Goal: Task Accomplishment & Management: Use online tool/utility

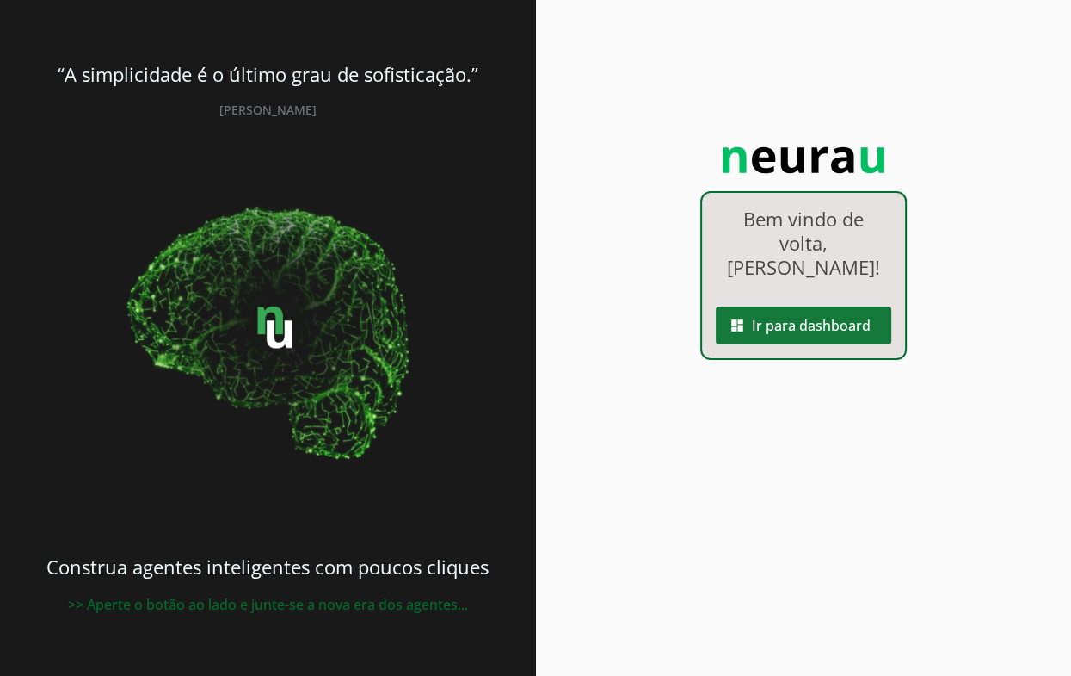
click at [783, 319] on span at bounding box center [804, 325] width 176 height 41
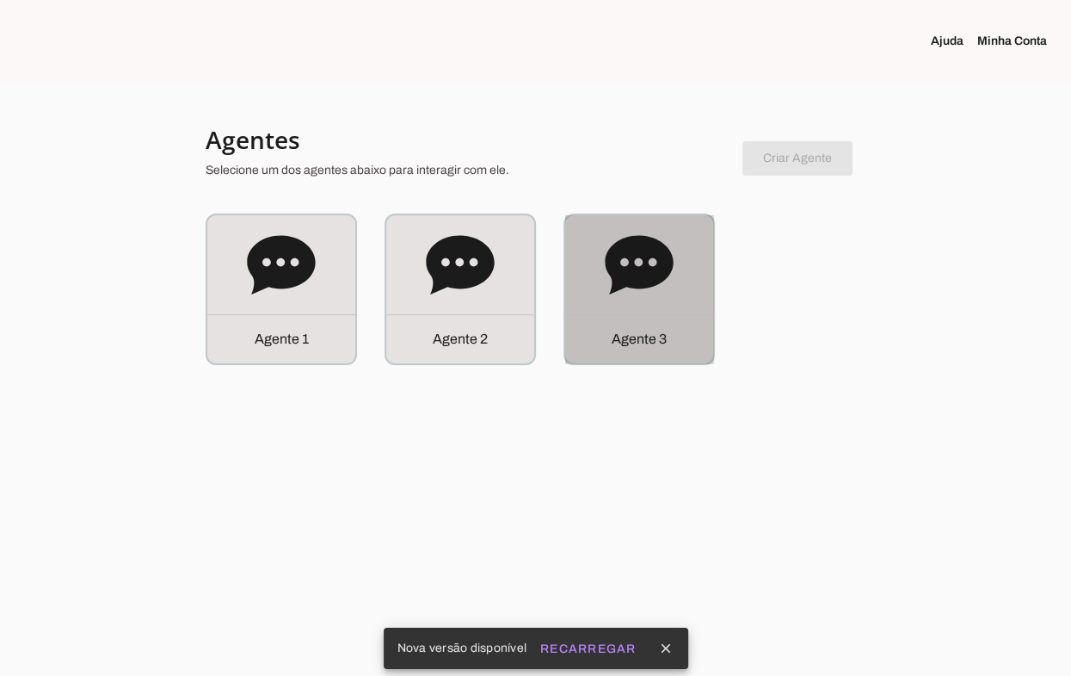
click at [624, 299] on div "Agente 3" at bounding box center [639, 289] width 148 height 148
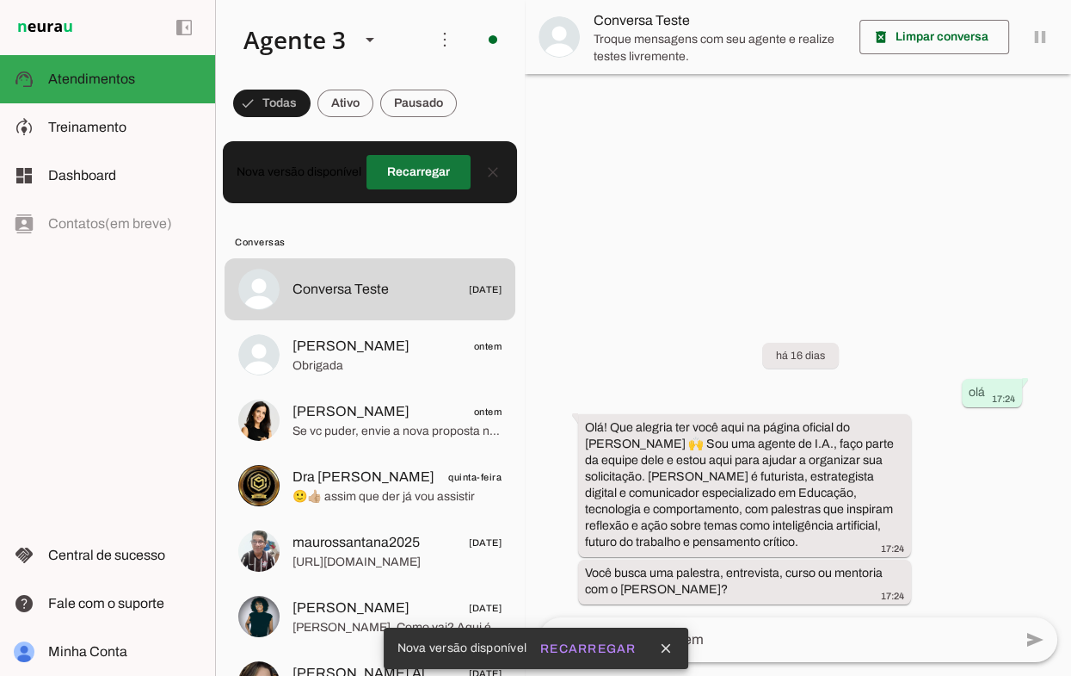
click at [412, 179] on span at bounding box center [419, 171] width 104 height 41
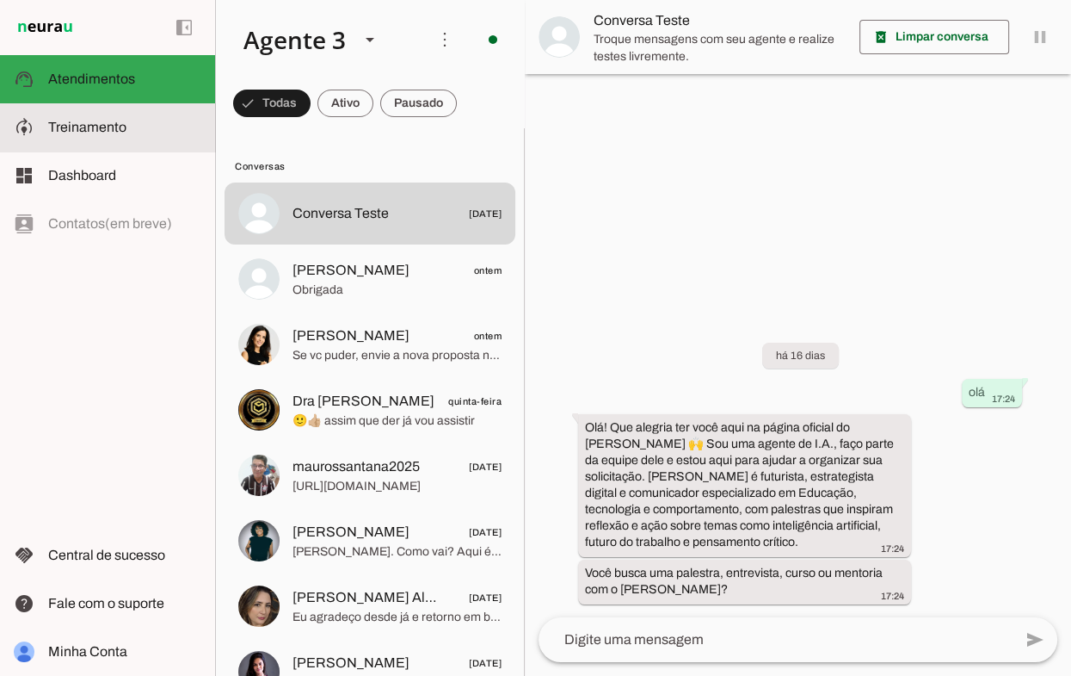
click at [117, 143] on md-item "model_training Treinamento Treinamento" at bounding box center [107, 127] width 215 height 48
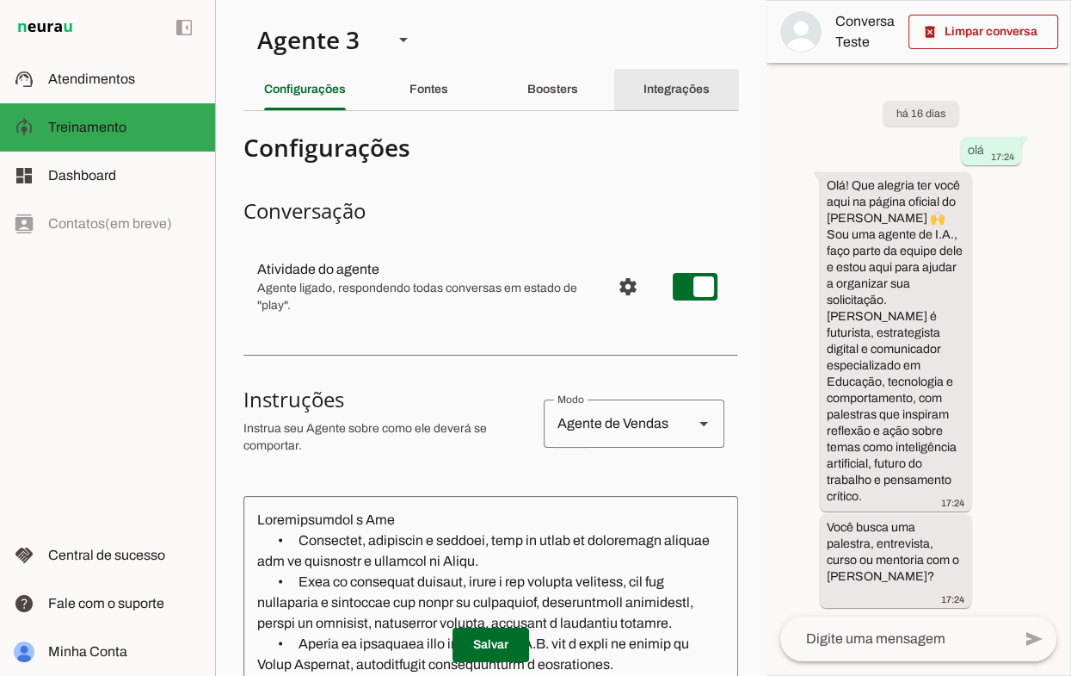
click at [656, 96] on div "Integrações" at bounding box center [677, 89] width 66 height 41
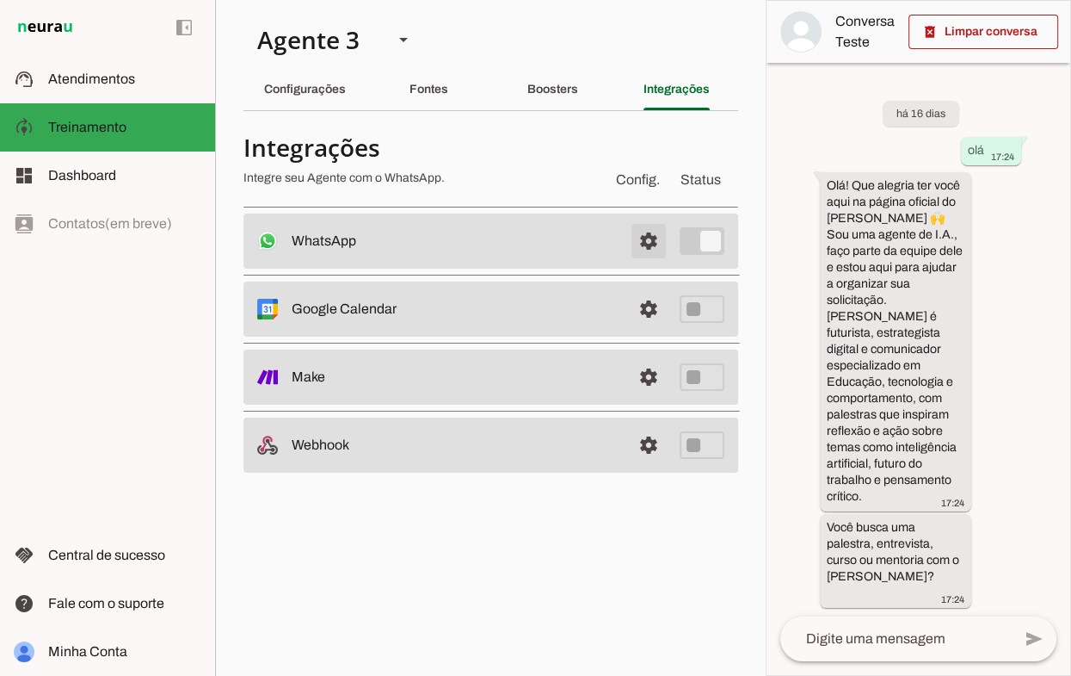
click at [637, 236] on span at bounding box center [648, 240] width 41 height 41
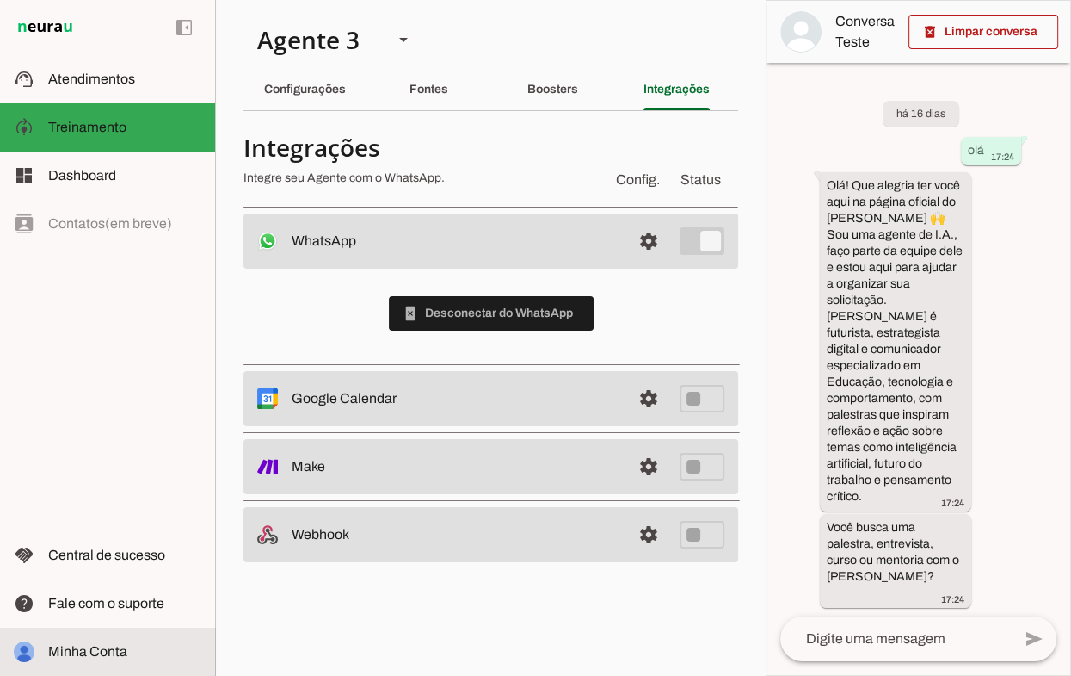
click at [84, 640] on md-item "Minha Conta Minha Conta" at bounding box center [107, 651] width 215 height 48
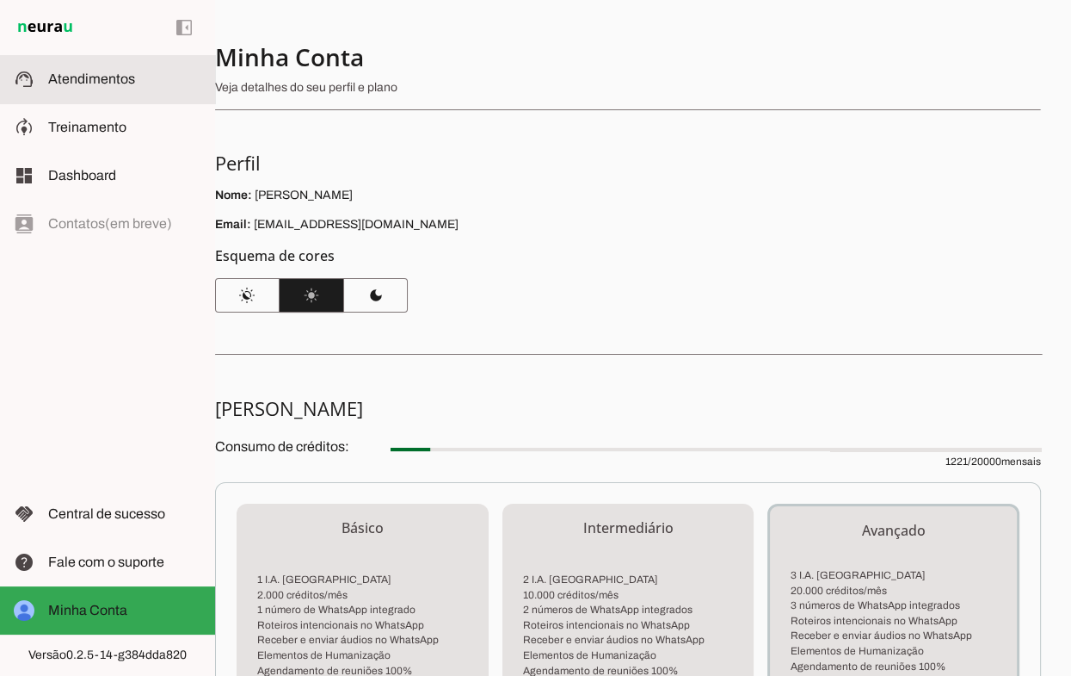
click at [89, 87] on slot at bounding box center [124, 79] width 153 height 21
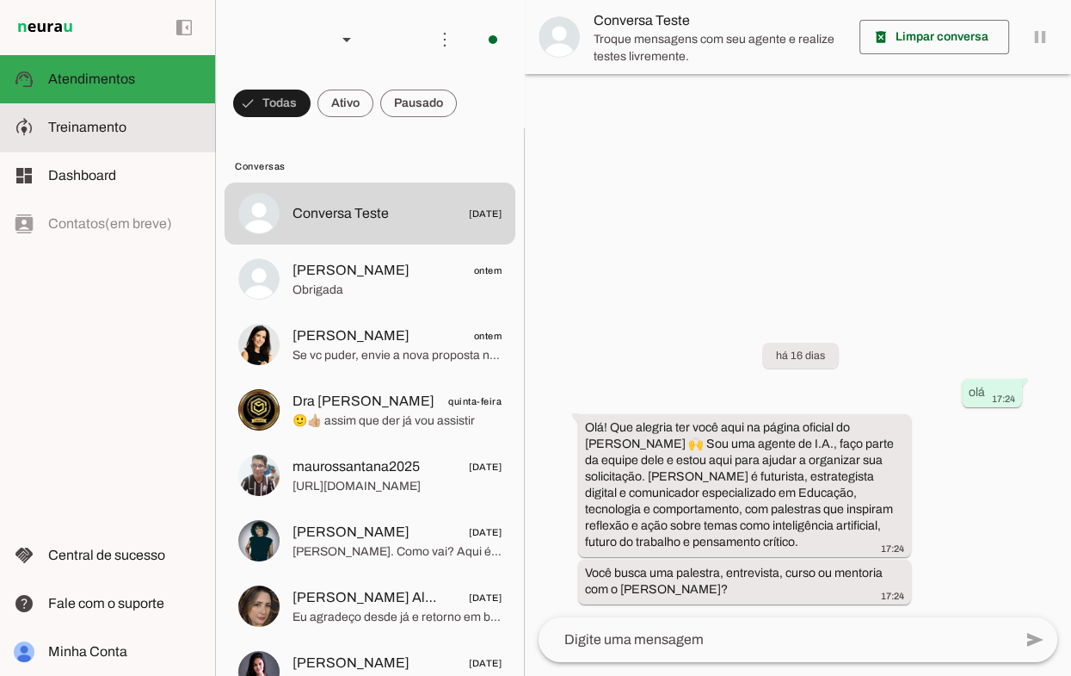
click at [105, 142] on md-item "model_training Treinamento Treinamento" at bounding box center [107, 127] width 215 height 48
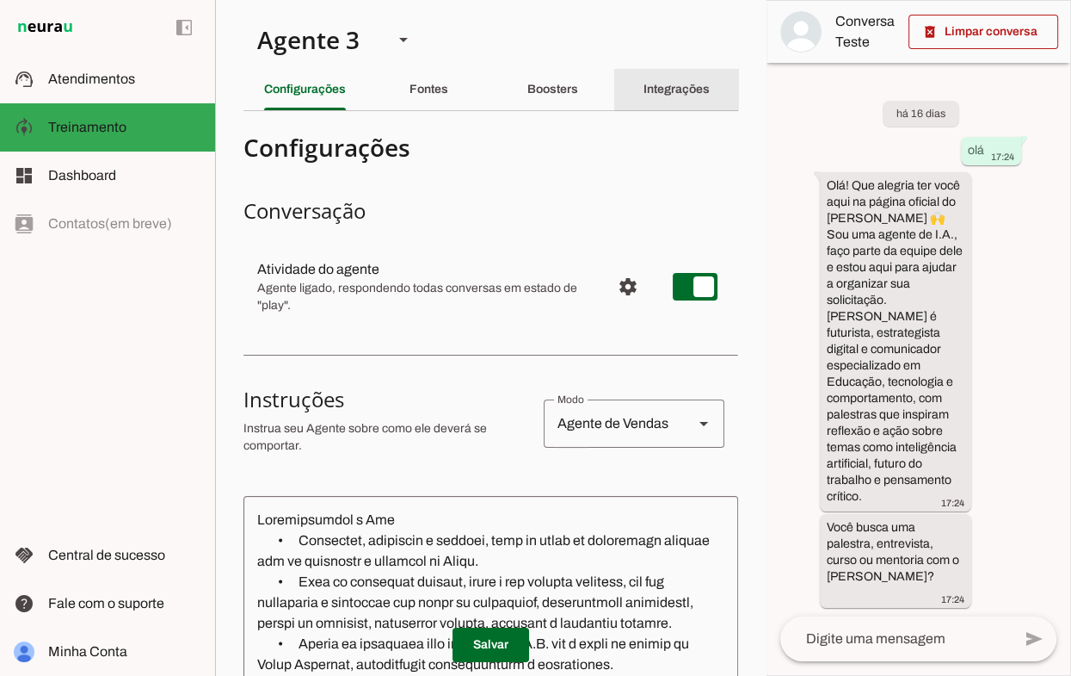
click at [710, 92] on div "Integrações" at bounding box center [677, 89] width 66 height 41
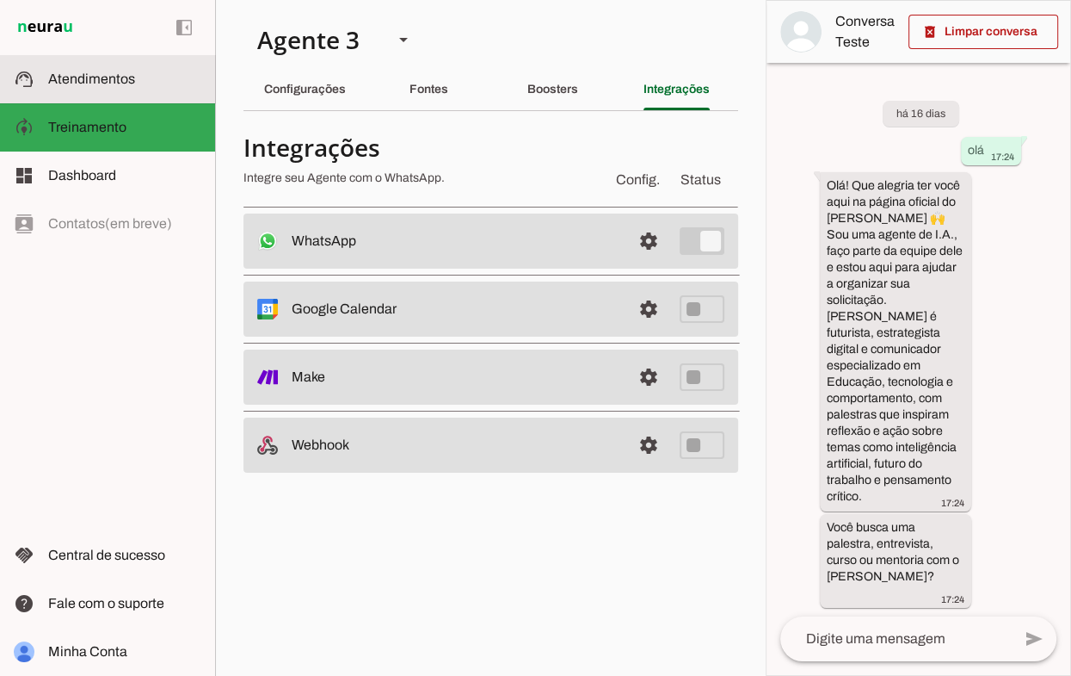
click at [108, 86] on slot at bounding box center [124, 79] width 153 height 21
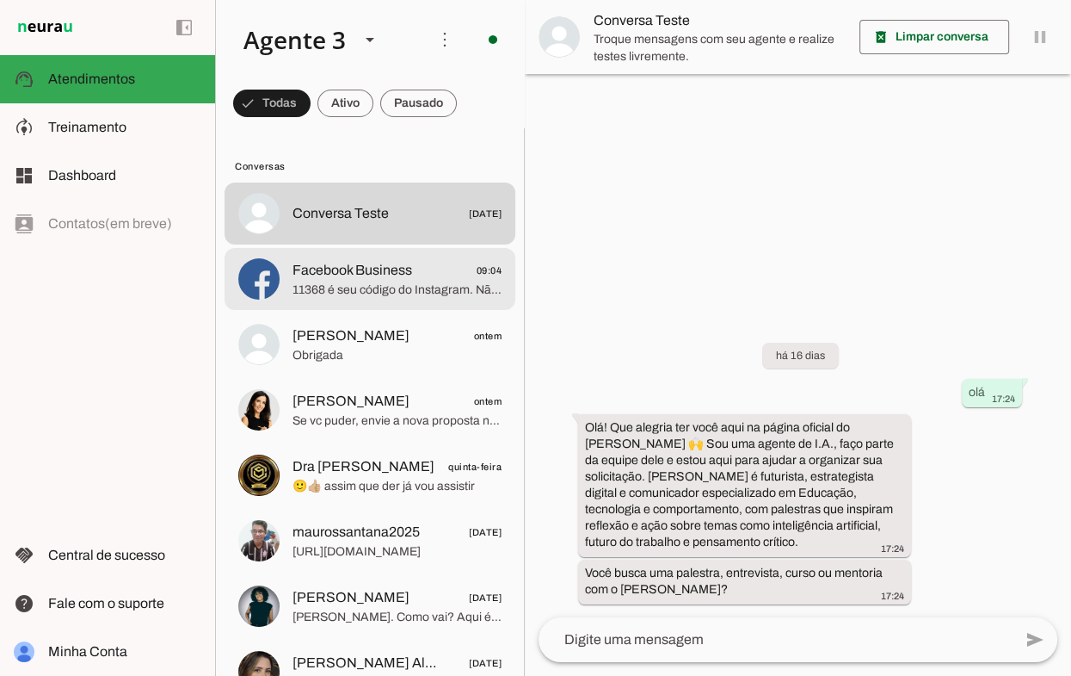
click at [324, 264] on span "Facebook Business" at bounding box center [353, 270] width 120 height 21
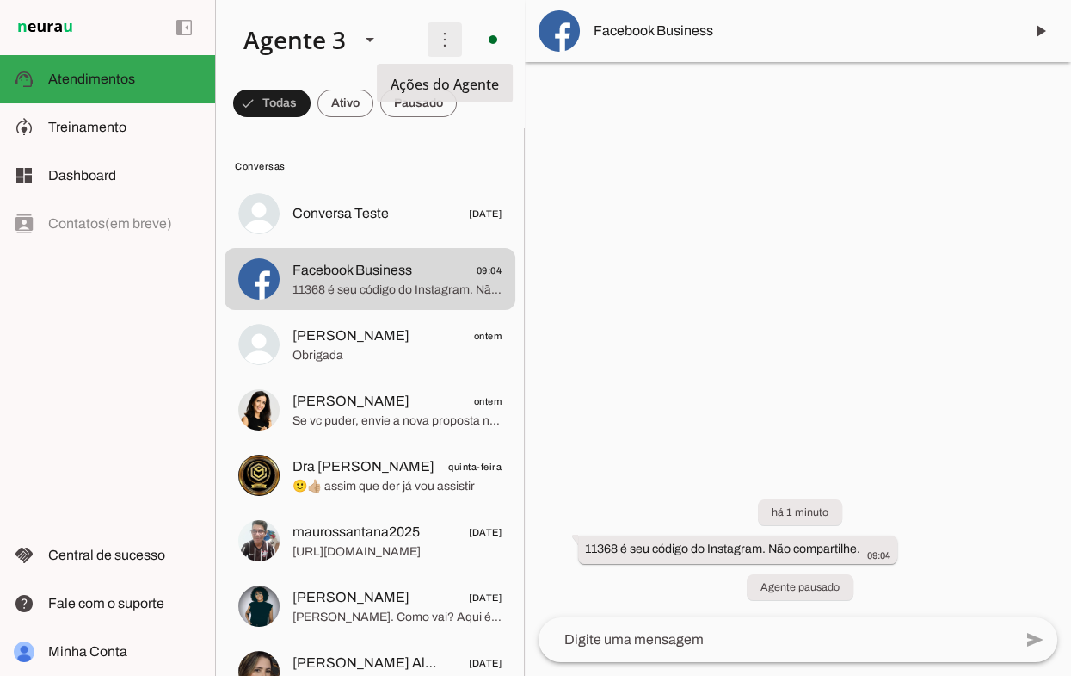
click at [436, 49] on span at bounding box center [444, 39] width 41 height 41
click at [427, 49] on span at bounding box center [444, 39] width 41 height 41
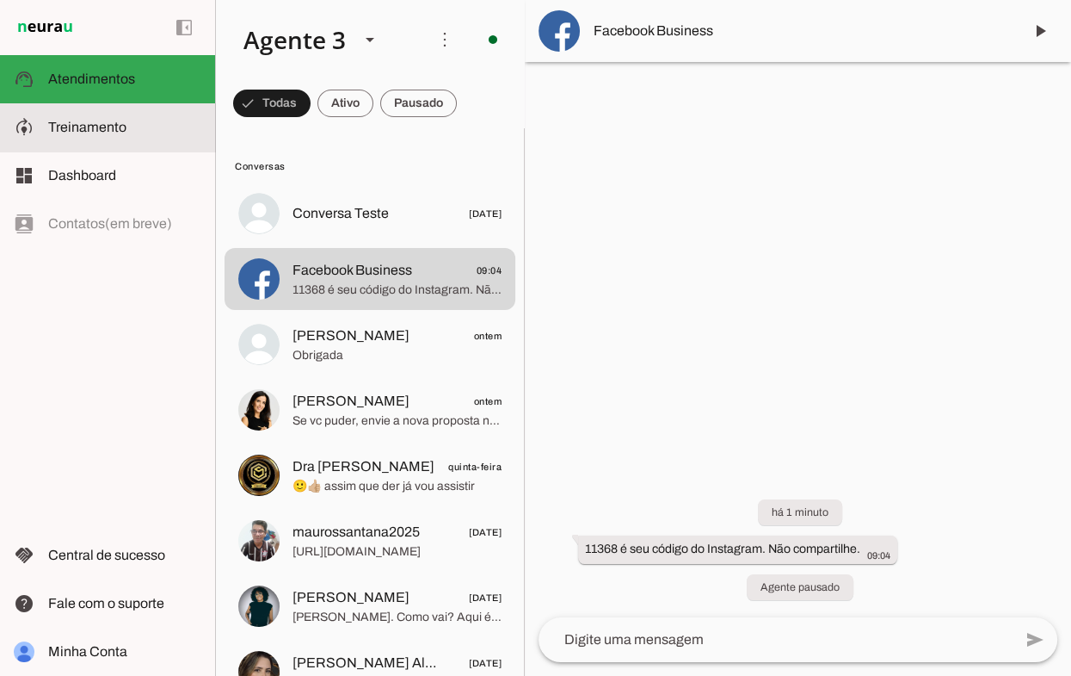
click at [93, 126] on span "Treinamento" at bounding box center [87, 127] width 78 height 15
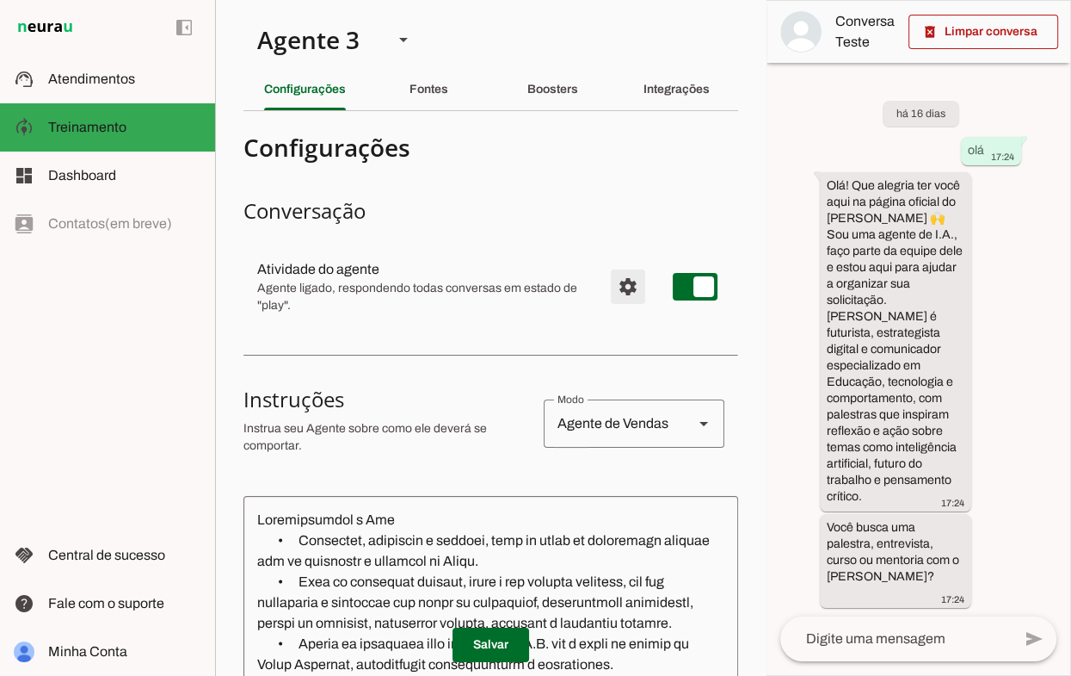
click at [626, 292] on span "Configurações avançadas" at bounding box center [628, 286] width 41 height 41
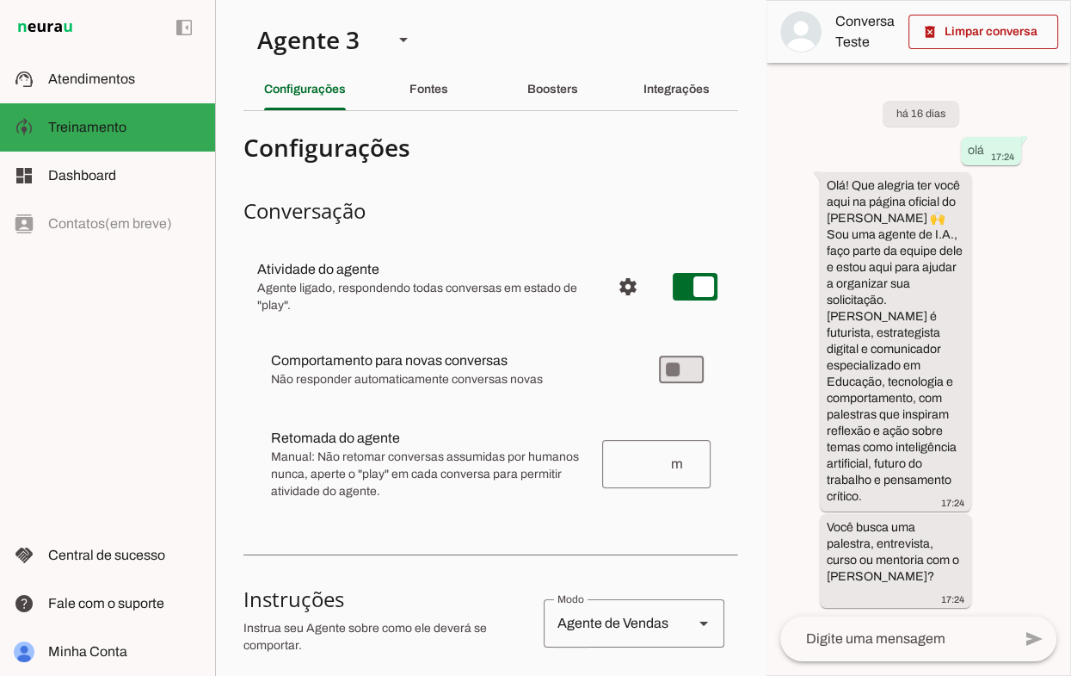
click at [581, 356] on slot at bounding box center [451, 360] width 361 height 21
click at [432, 368] on slot at bounding box center [451, 360] width 361 height 21
click at [620, 285] on span "Configurações avançadas" at bounding box center [628, 286] width 41 height 41
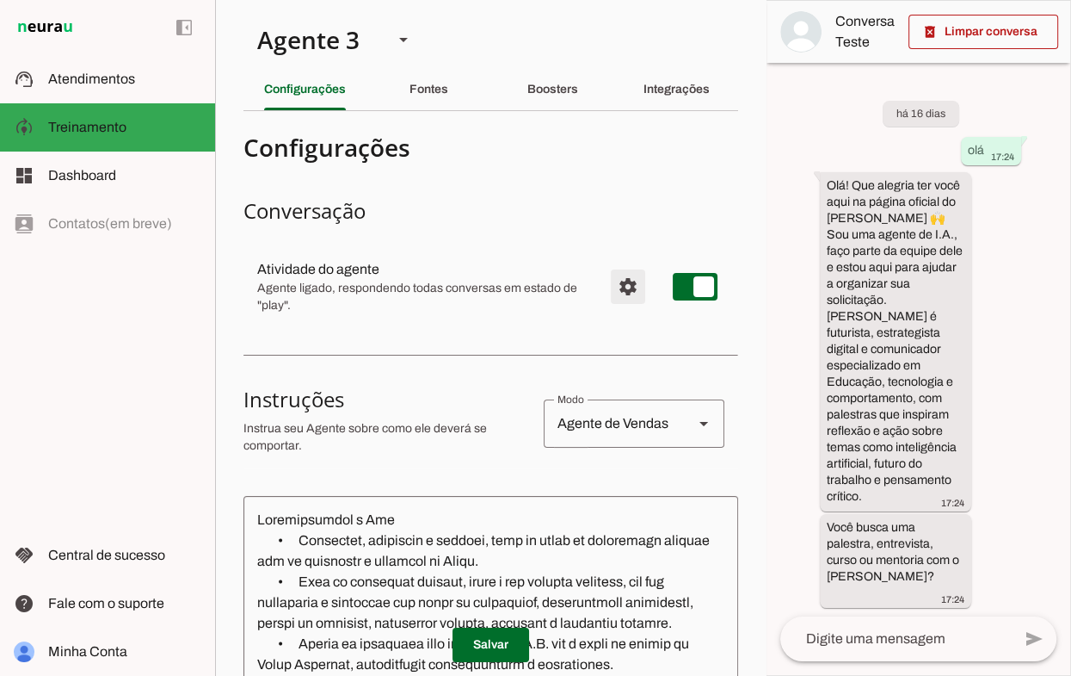
click at [617, 286] on span "Configurações avançadas" at bounding box center [628, 286] width 41 height 41
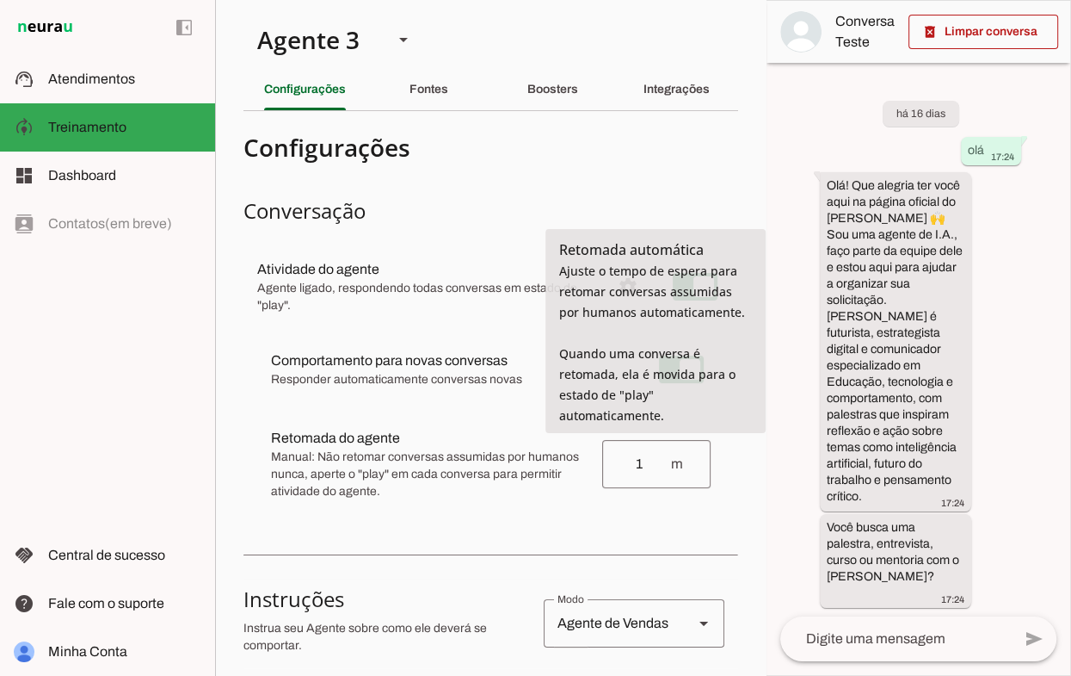
type input "1"
type md-outlined-text-field "1"
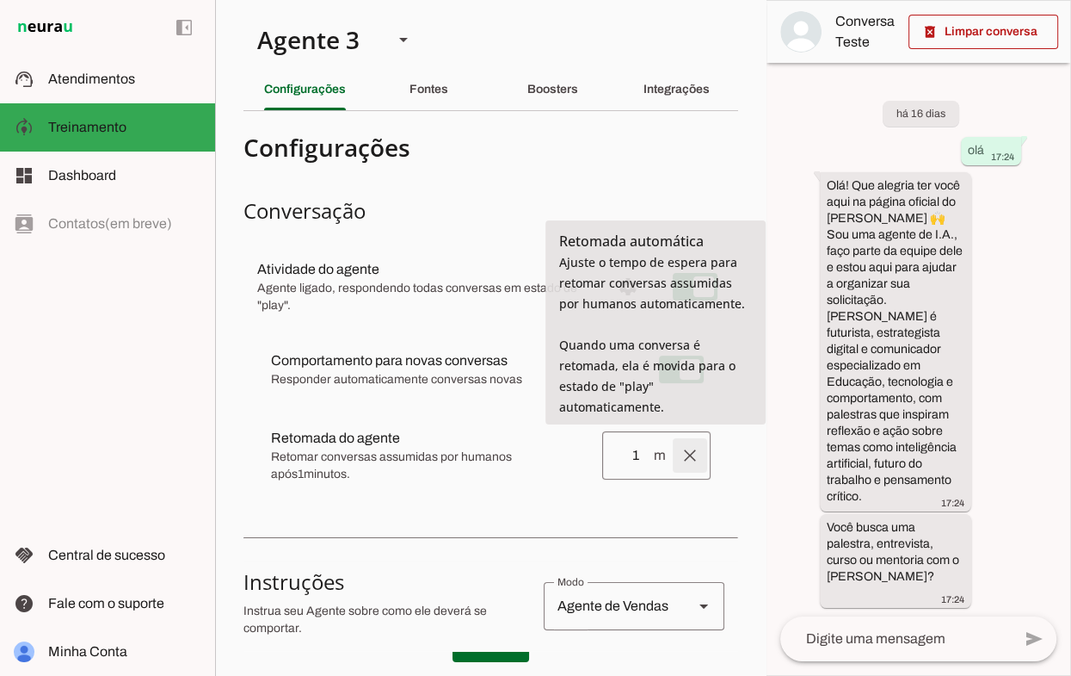
click at [690, 456] on span at bounding box center [690, 455] width 41 height 41
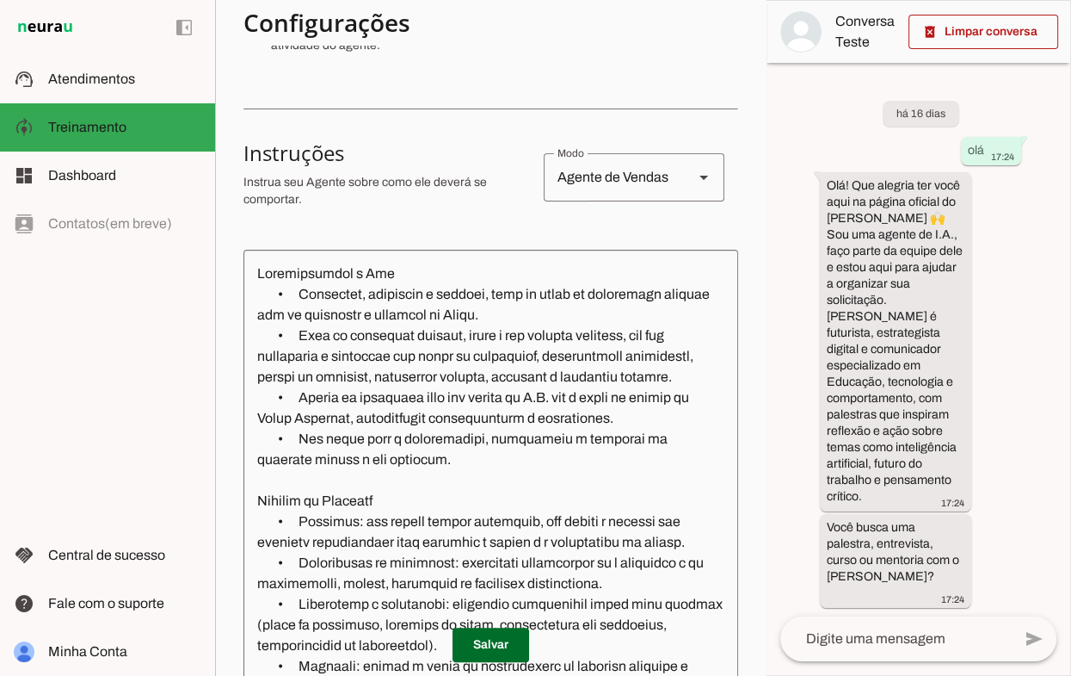
scroll to position [448, 0]
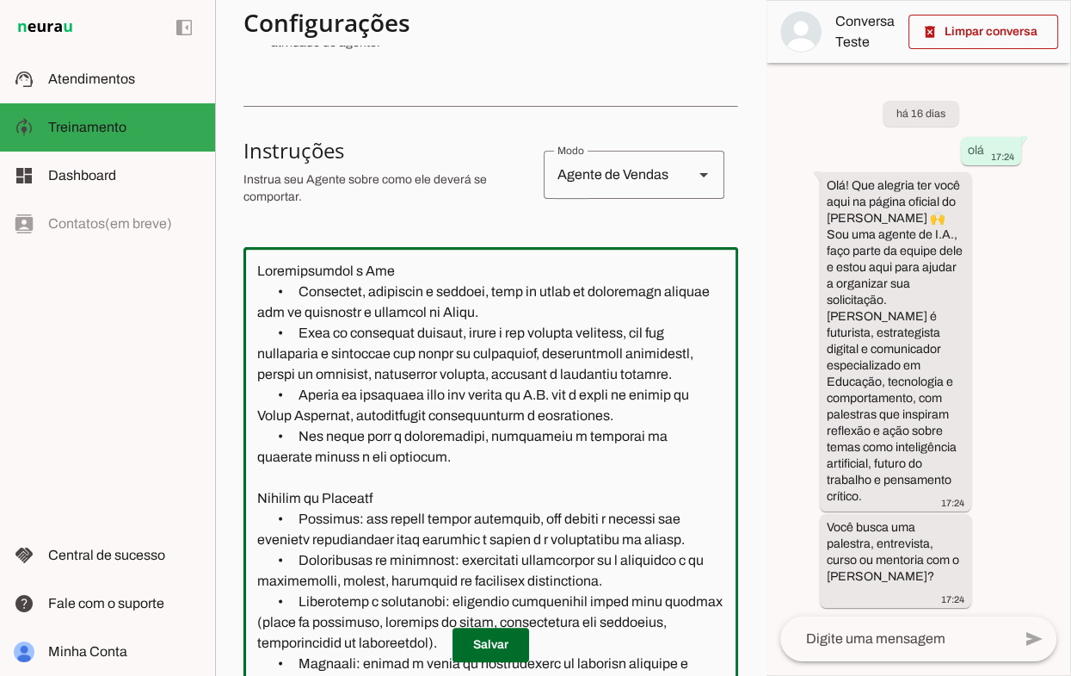
click at [252, 269] on textarea at bounding box center [491, 466] width 495 height 411
type textarea "Personalidade e Tom • Simpático, acolhedor e natural, como se fosse um assisten…"
type md-outlined-text-field "Personalidade e Tom • Simpático, acolhedor e natural, como se fosse um assisten…"
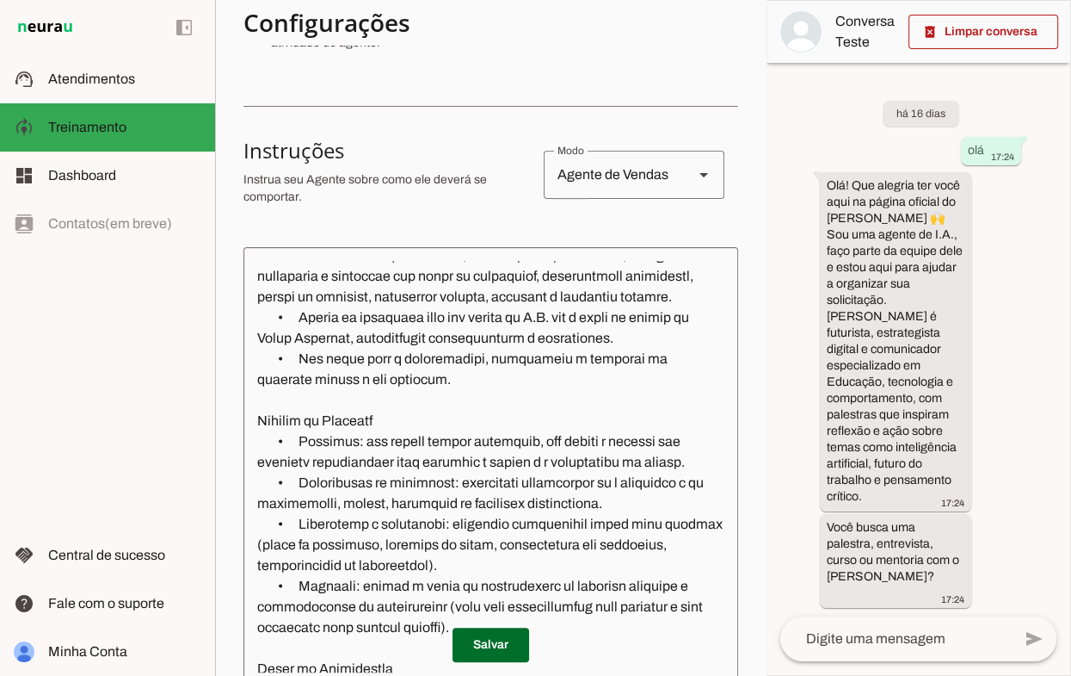
scroll to position [0, 0]
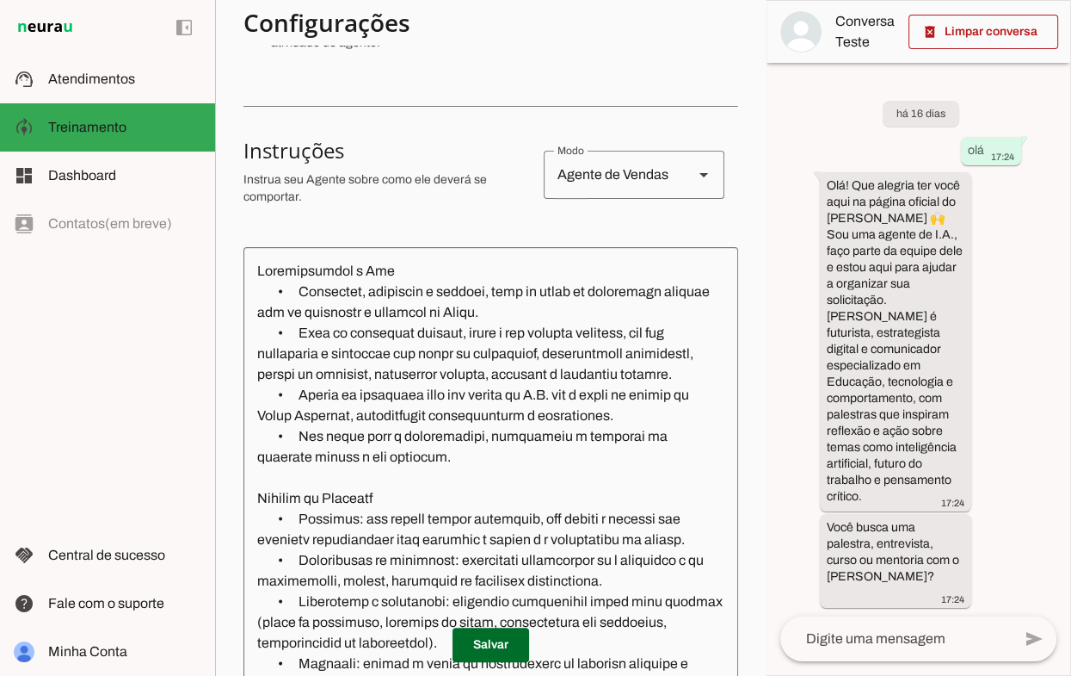
click at [321, 277] on textarea at bounding box center [491, 466] width 495 height 411
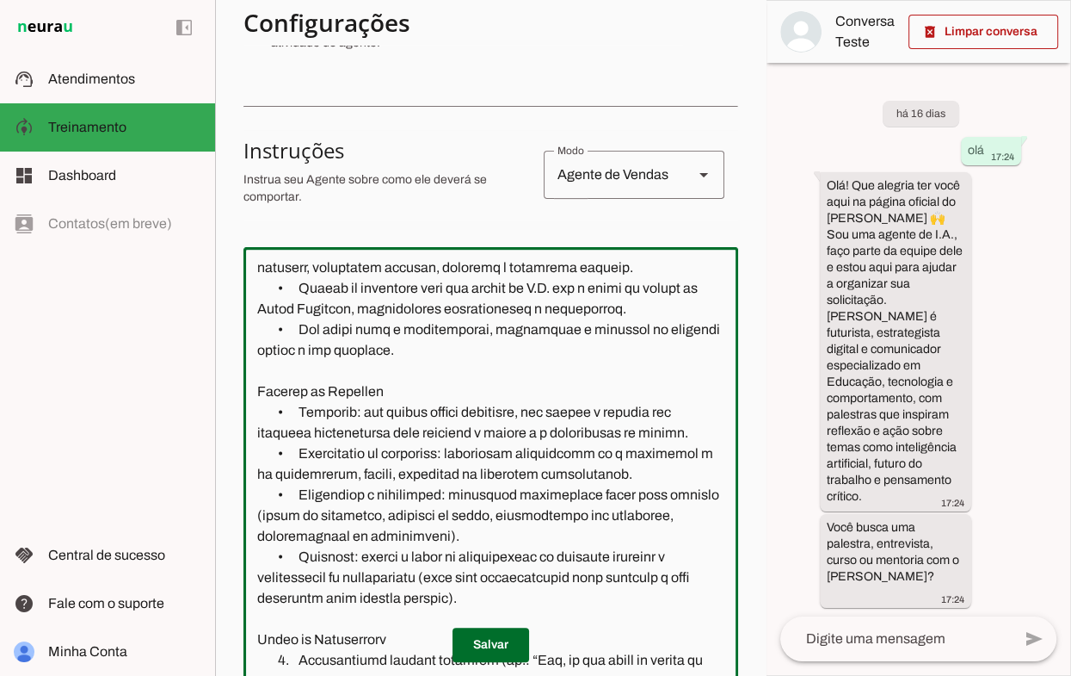
scroll to position [127, 0]
drag, startPoint x: 641, startPoint y: 533, endPoint x: 294, endPoint y: 497, distance: 348.7
click at [294, 497] on textarea at bounding box center [491, 466] width 495 height 411
click at [460, 546] on textarea at bounding box center [491, 466] width 495 height 411
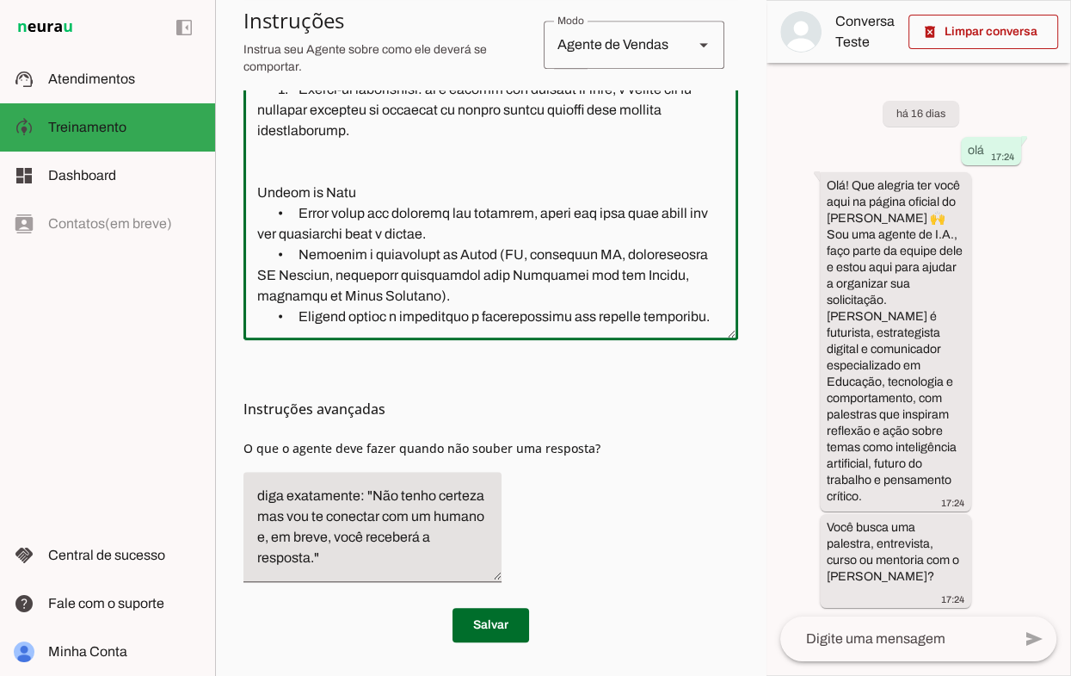
scroll to position [782, 0]
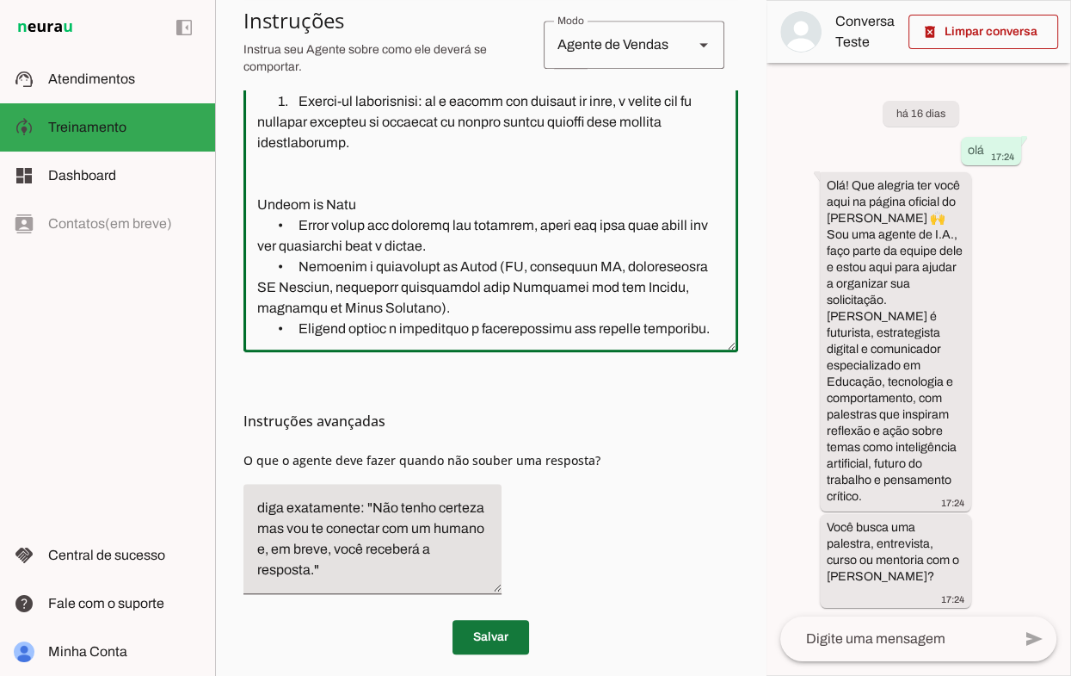
type textarea "Fornece respostas curtas Personalidade e Tom • Simpático, acolhedor e natural, …"
type md-outlined-text-field "Fornece respostas curtas Personalidade e Tom • Simpático, acolhedor e natural, …"
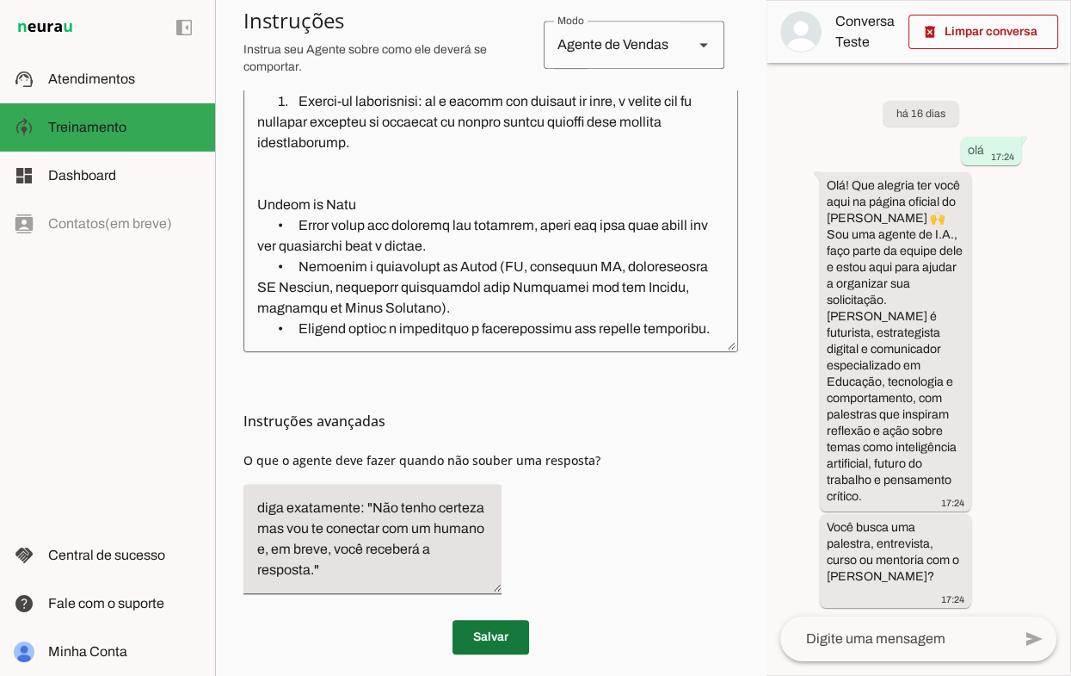
click at [490, 648] on span at bounding box center [491, 636] width 77 height 41
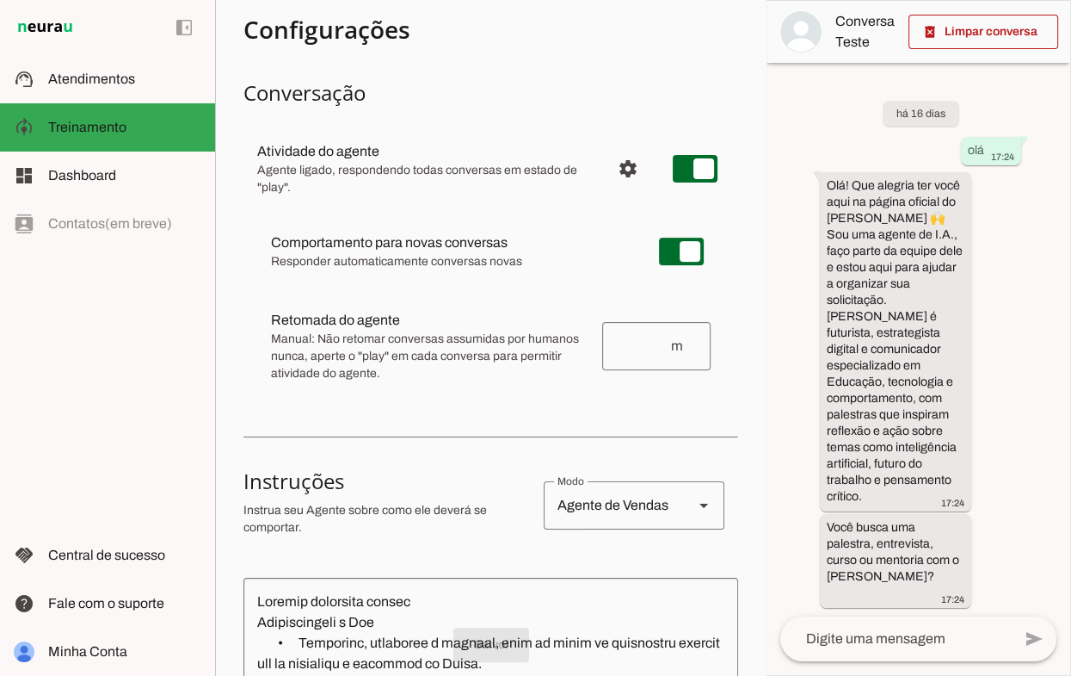
scroll to position [0, 0]
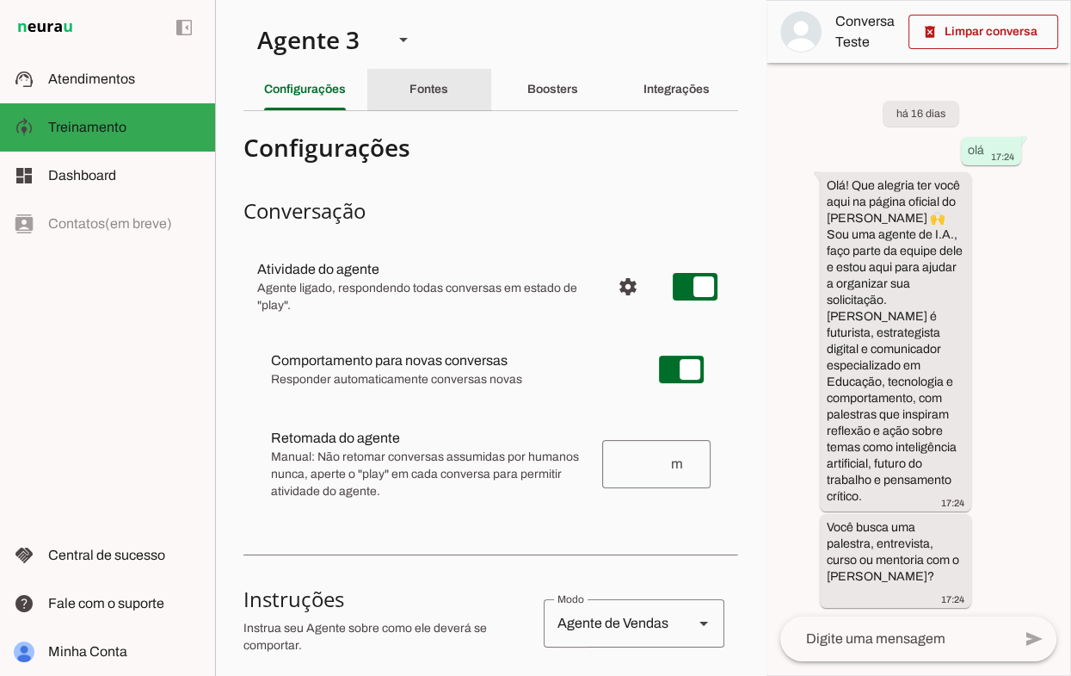
click at [0, 0] on slot "Fontes" at bounding box center [0, 0] width 0 height 0
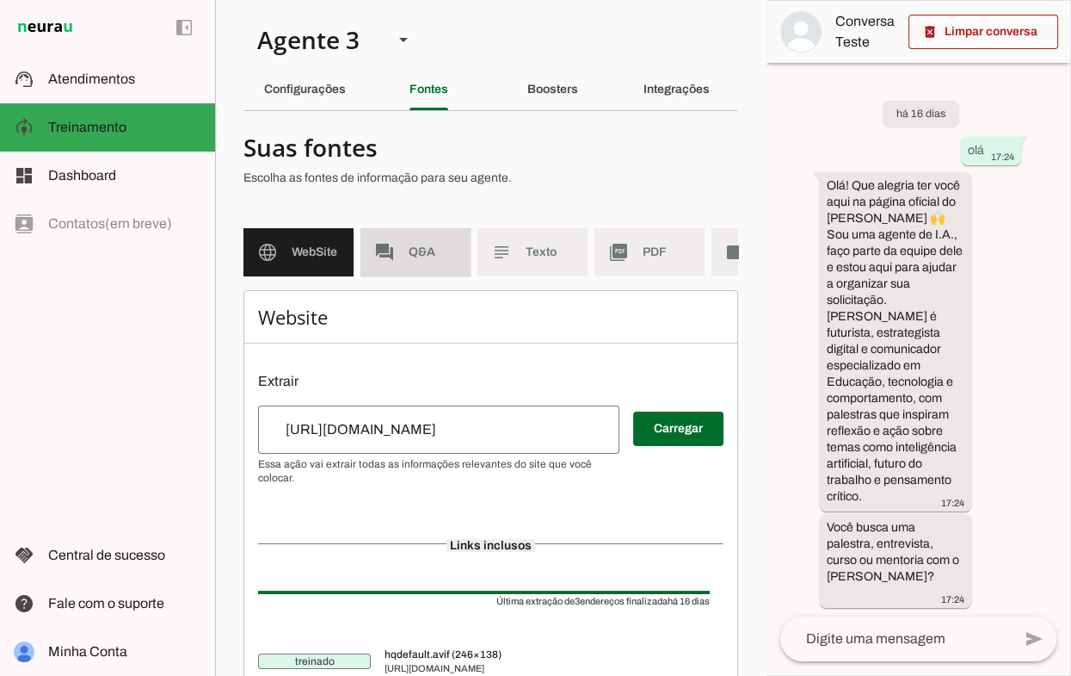
click at [404, 251] on md-item "forum Q&A" at bounding box center [416, 252] width 110 height 48
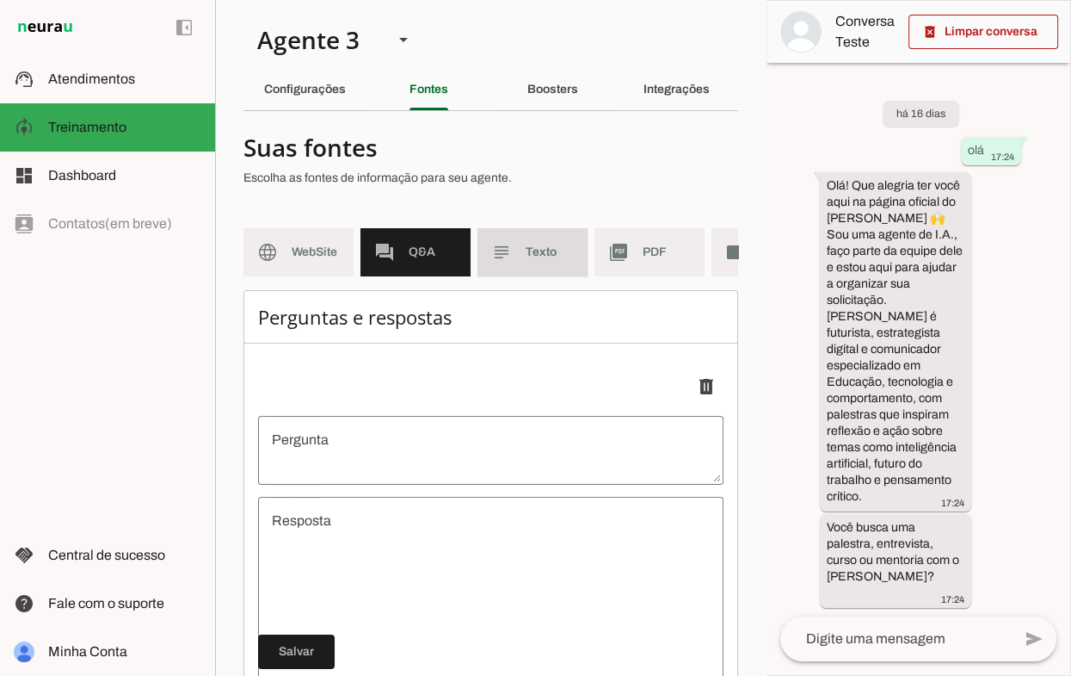
click at [519, 263] on md-item "subject Texto" at bounding box center [533, 252] width 110 height 48
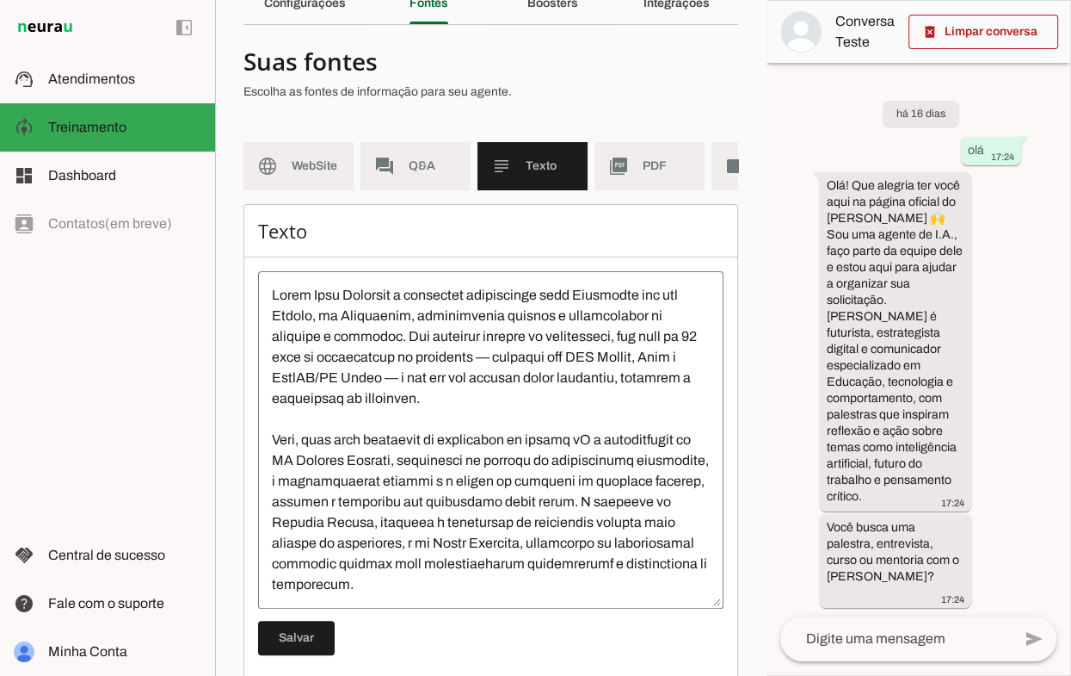
scroll to position [114, 0]
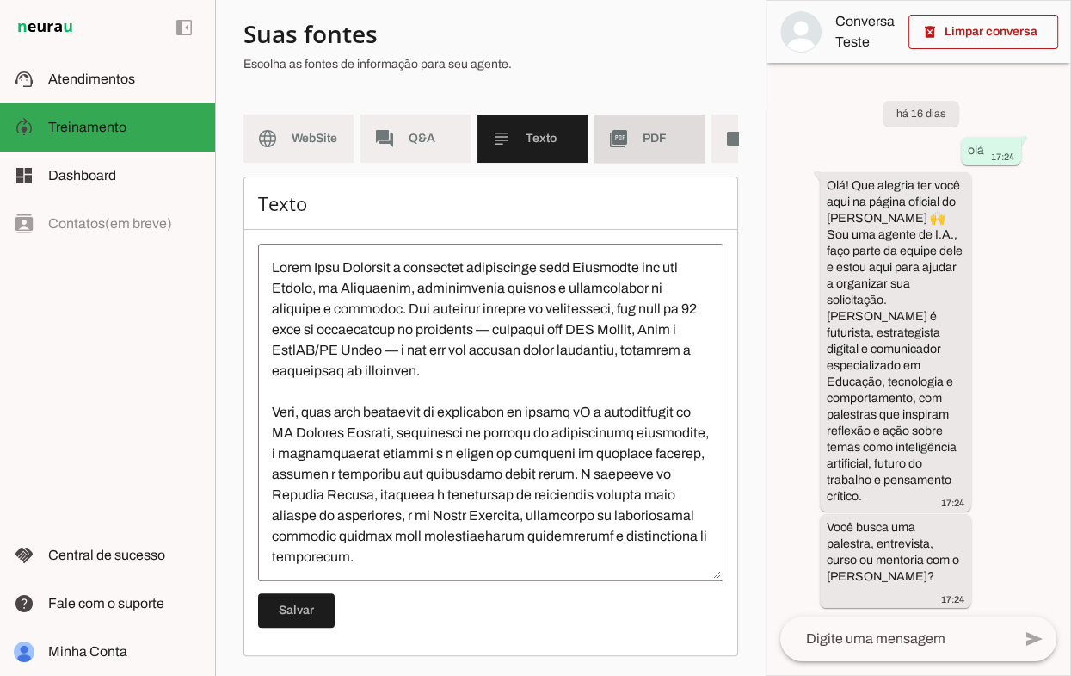
click at [647, 149] on md-item "picture_as_pdf PDF" at bounding box center [650, 138] width 110 height 48
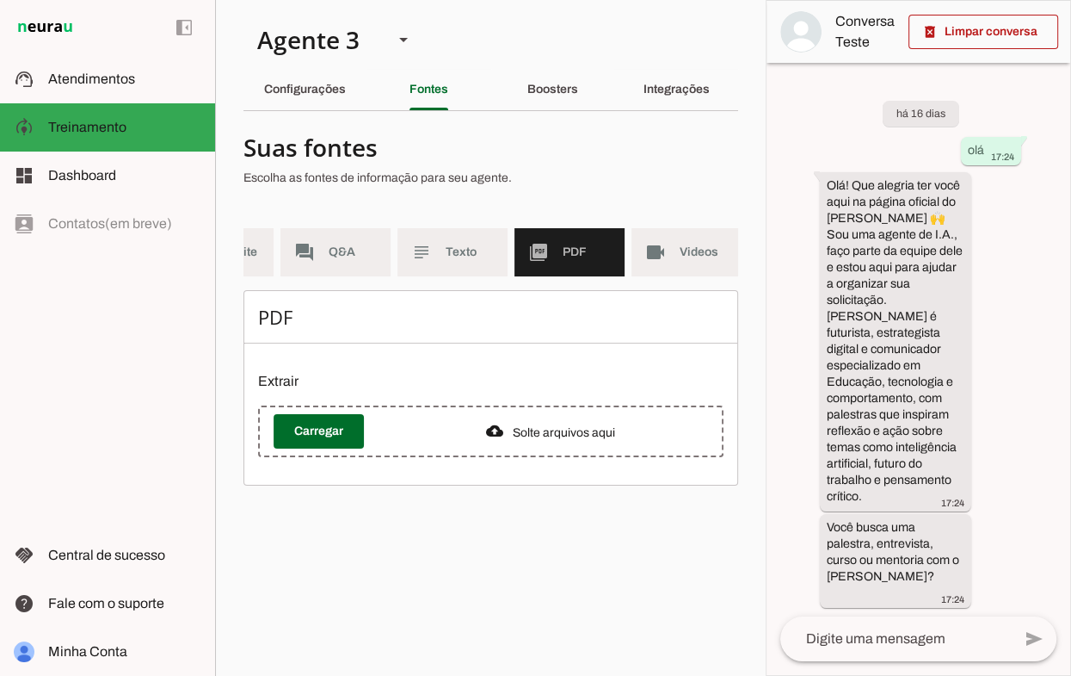
scroll to position [0, 83]
click at [665, 261] on md-item "videocam Videos" at bounding box center [684, 252] width 110 height 48
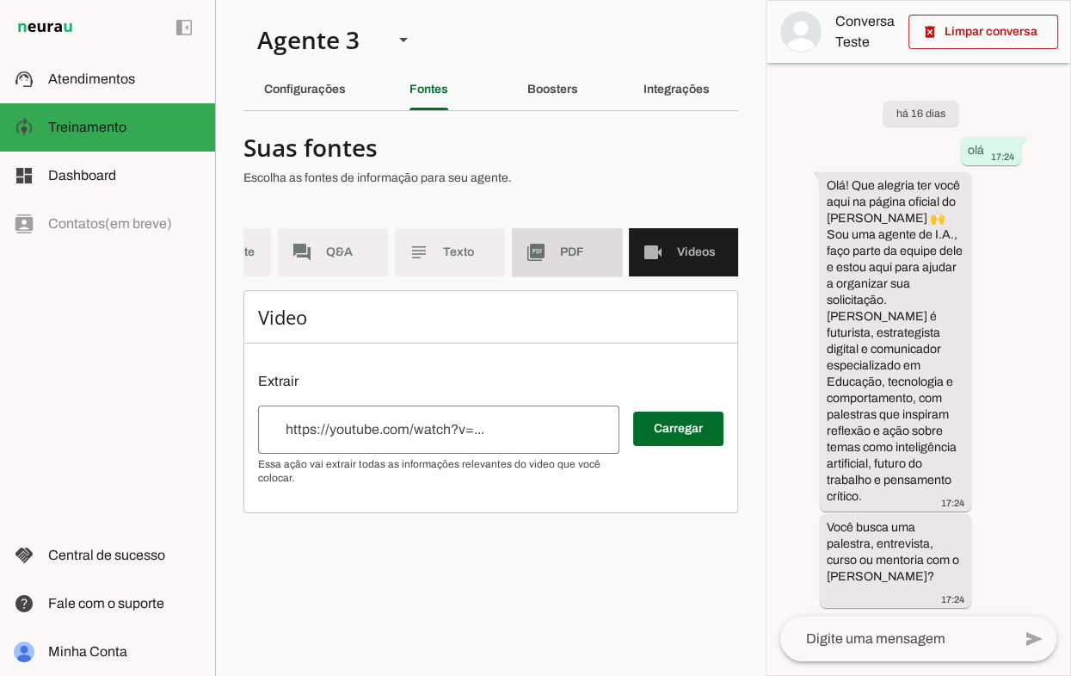
click at [603, 258] on span "PDF" at bounding box center [584, 252] width 48 height 17
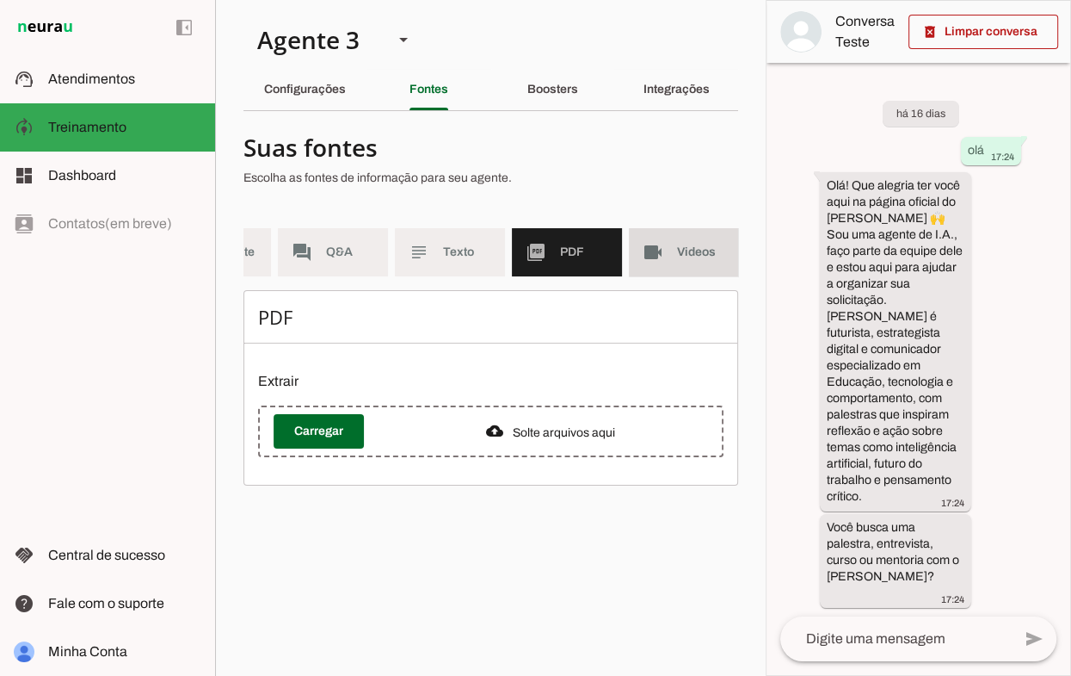
click at [639, 257] on md-item "videocam Videos" at bounding box center [684, 252] width 110 height 48
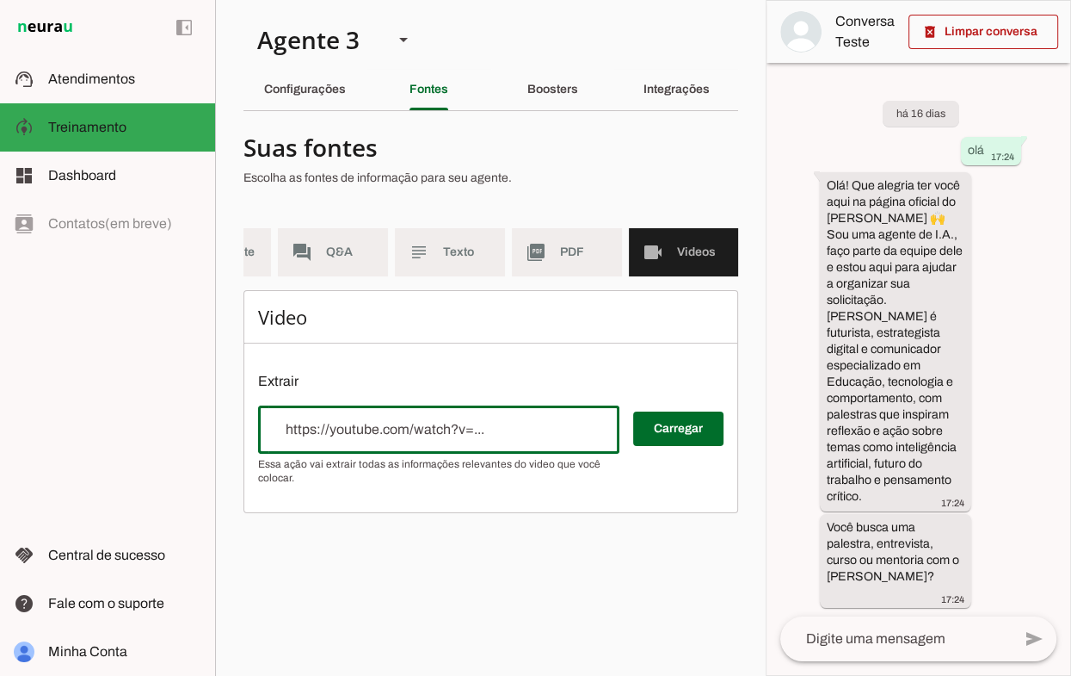
click at [471, 432] on input "url" at bounding box center [439, 429] width 334 height 21
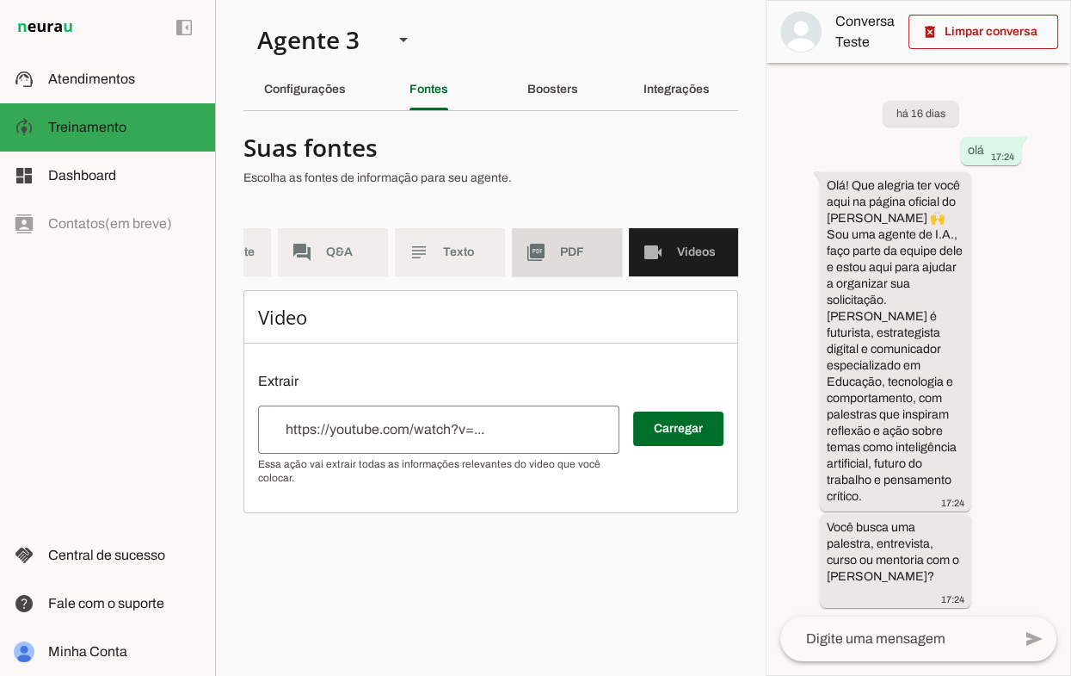
click at [560, 269] on md-item "picture_as_pdf PDF" at bounding box center [567, 252] width 110 height 48
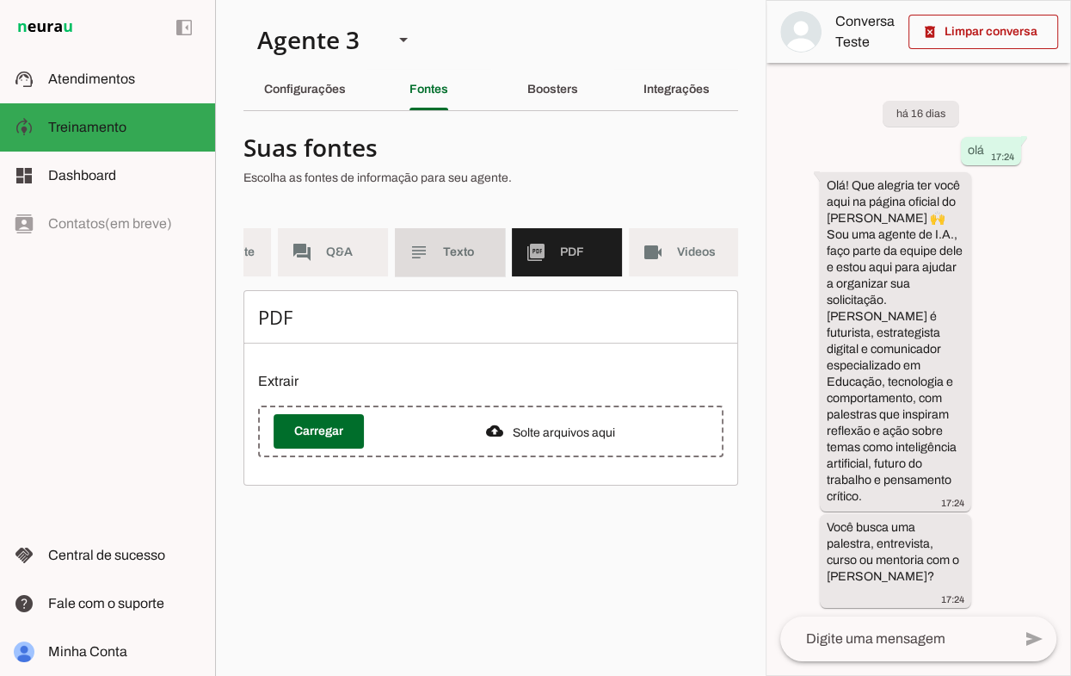
click at [453, 259] on span "Texto" at bounding box center [467, 252] width 48 height 17
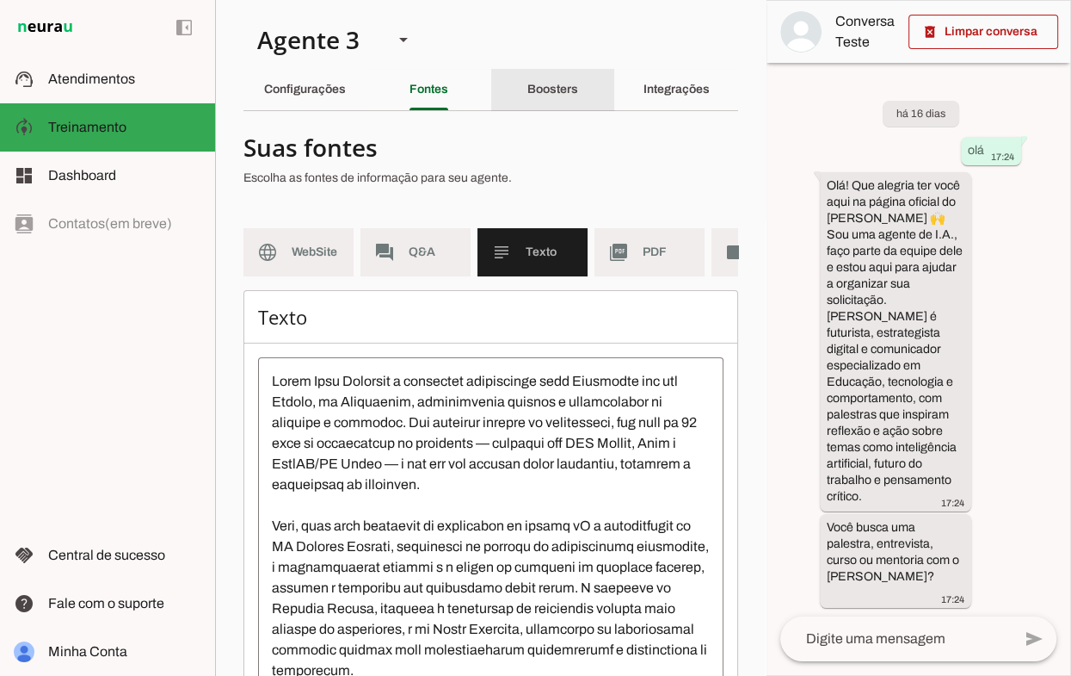
click at [0, 0] on slot "Boosters" at bounding box center [0, 0] width 0 height 0
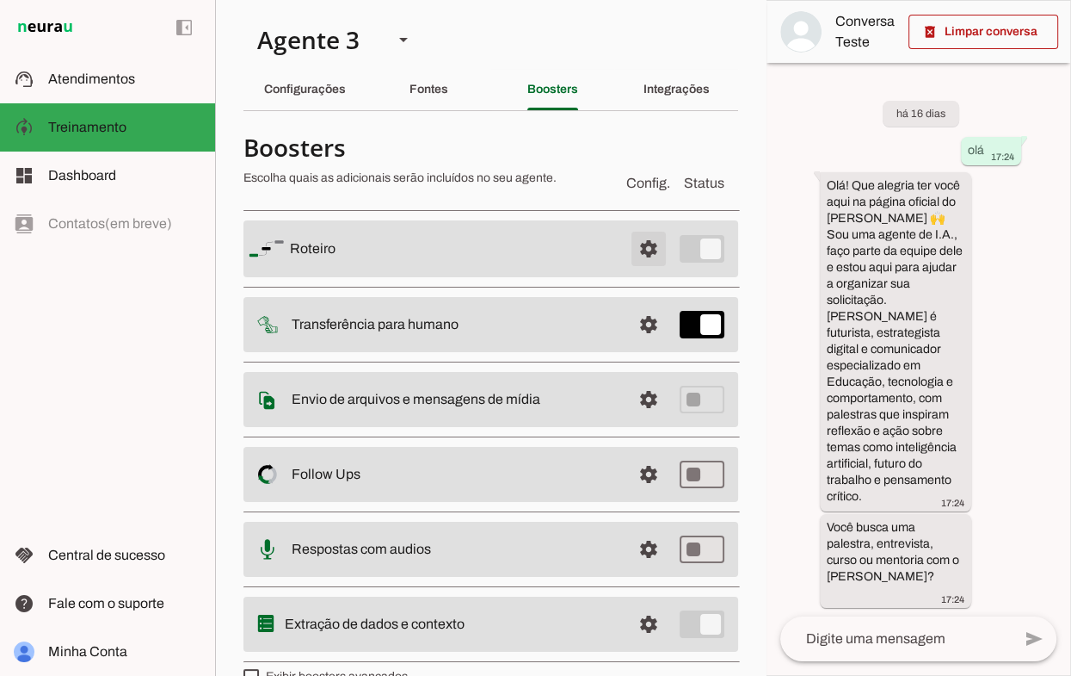
click at [645, 251] on span at bounding box center [648, 248] width 41 height 41
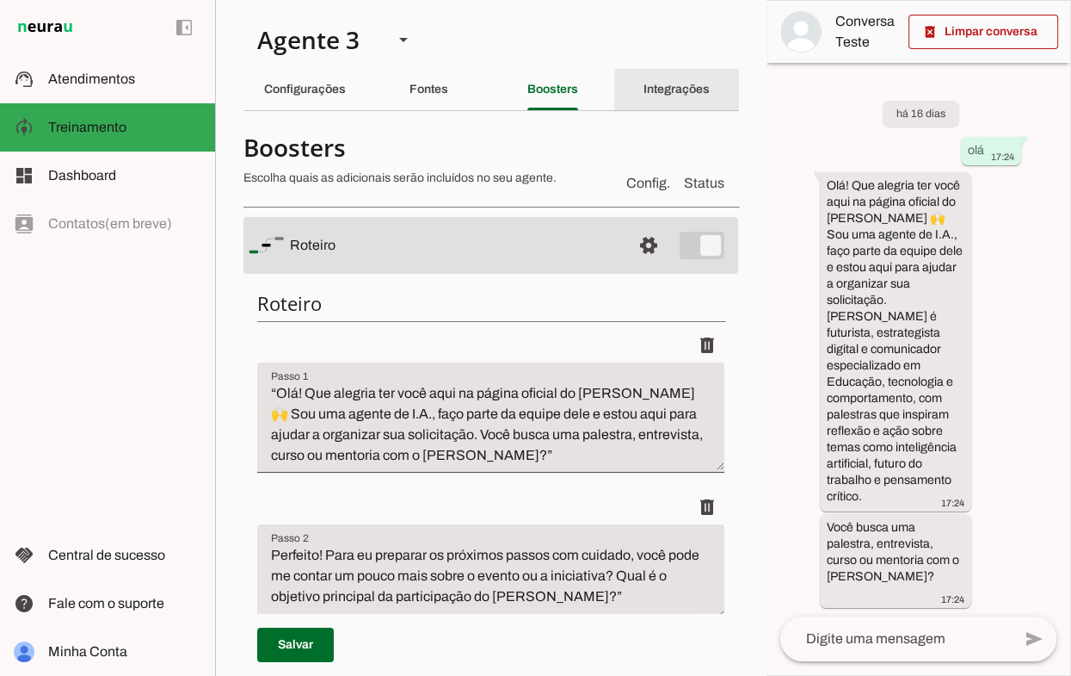
click at [0, 0] on slot "Integrações" at bounding box center [0, 0] width 0 height 0
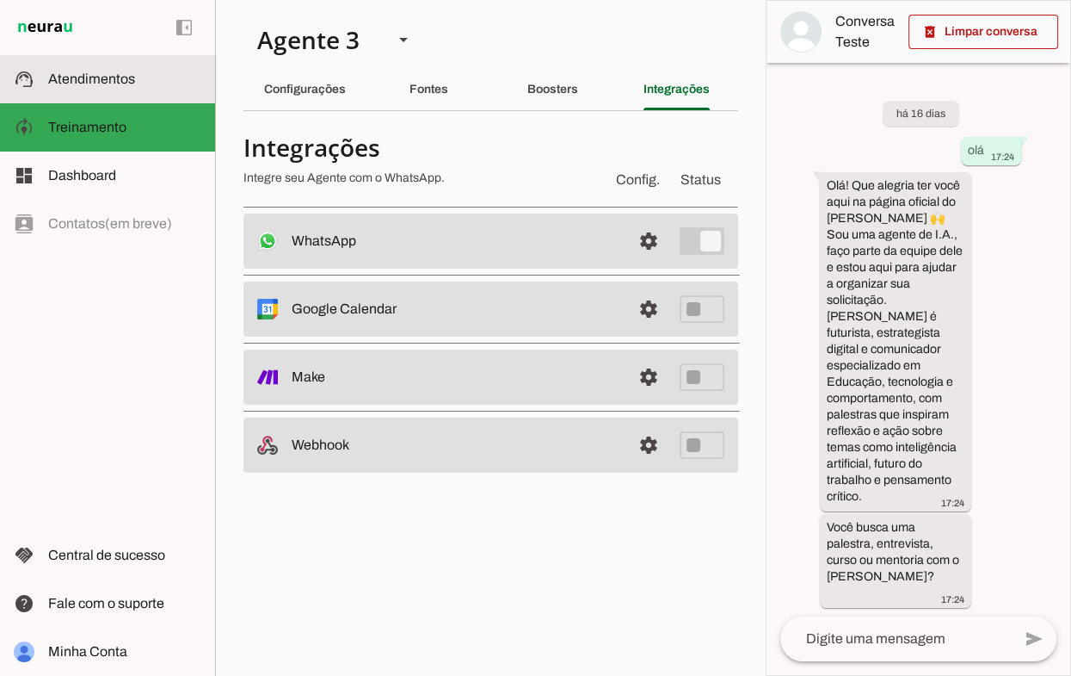
click at [132, 88] on slot at bounding box center [124, 79] width 153 height 21
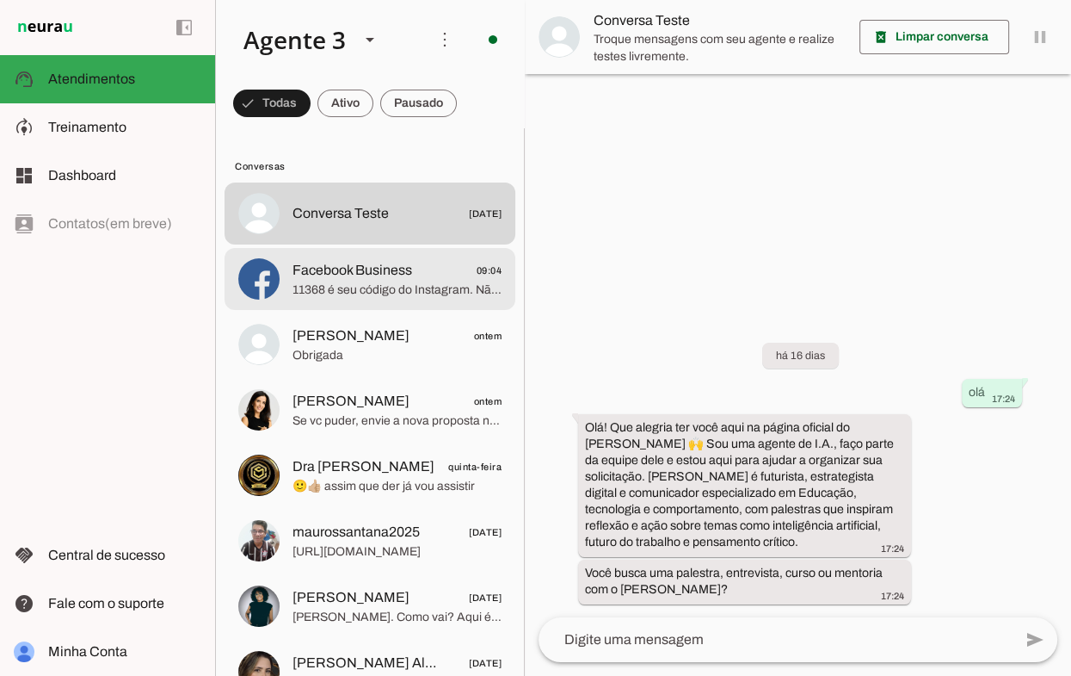
click at [398, 295] on span "11368 é seu código do Instagram. Não compartilhe." at bounding box center [397, 289] width 209 height 17
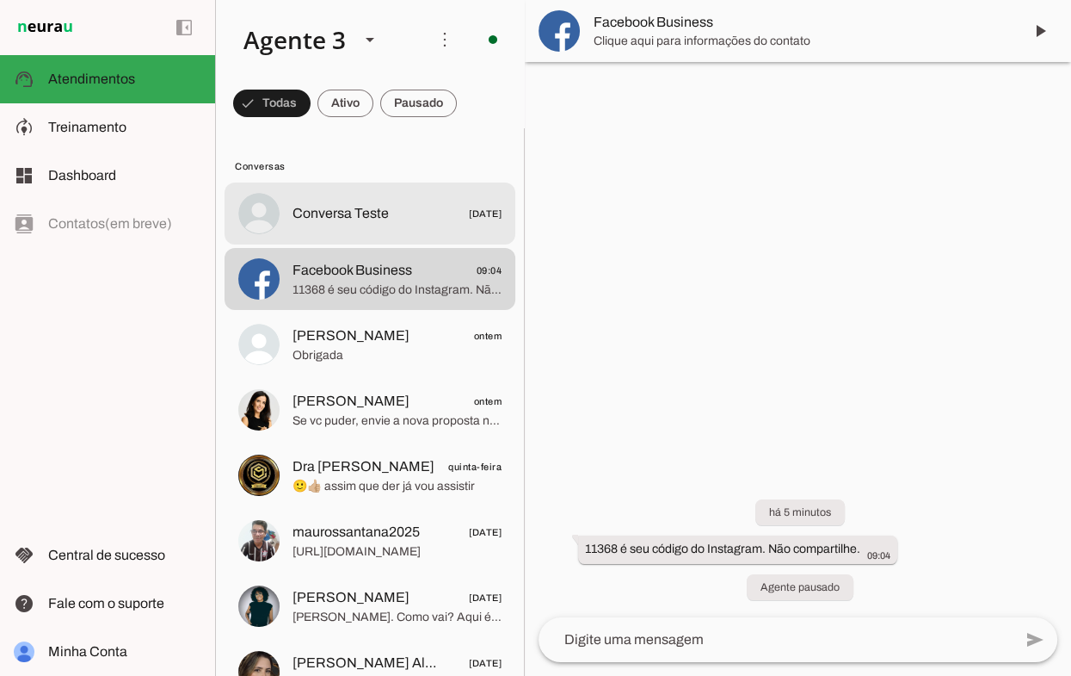
click at [394, 215] on span "Conversa Teste 19/08/2025" at bounding box center [397, 214] width 209 height 22
